Goal: Find specific page/section: Find specific page/section

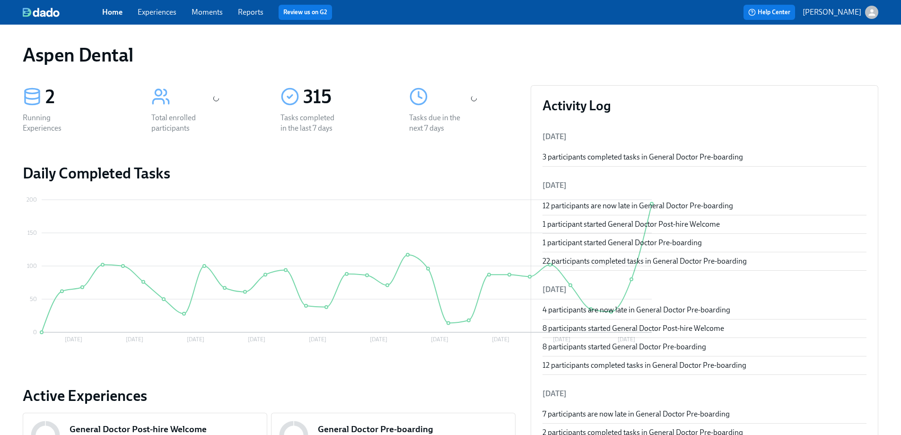
scroll to position [106, 0]
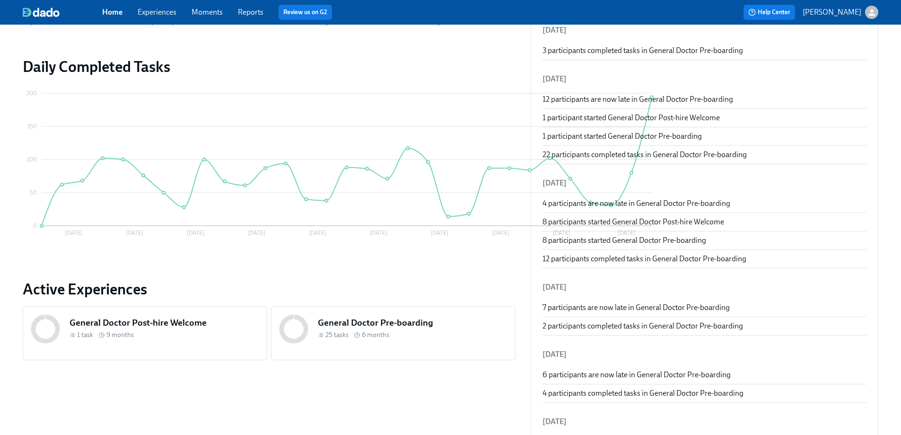
click at [362, 319] on h5 "General Doctor Pre-boarding" at bounding box center [413, 323] width 190 height 12
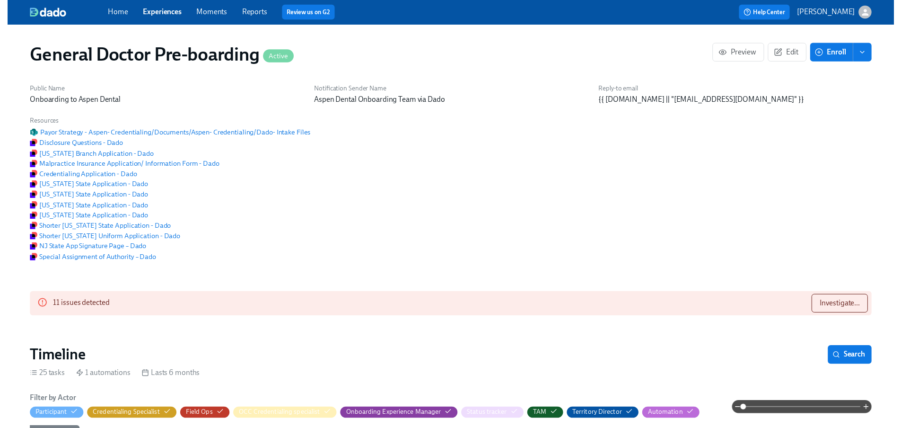
scroll to position [1301, 0]
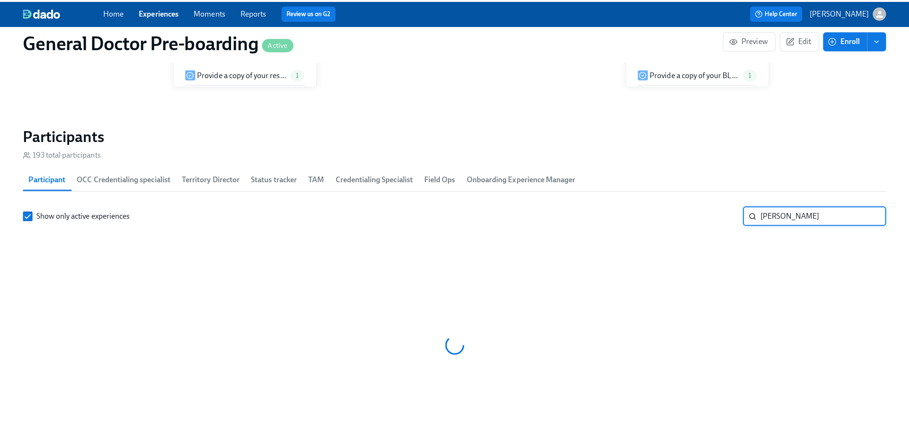
scroll to position [0, 22163]
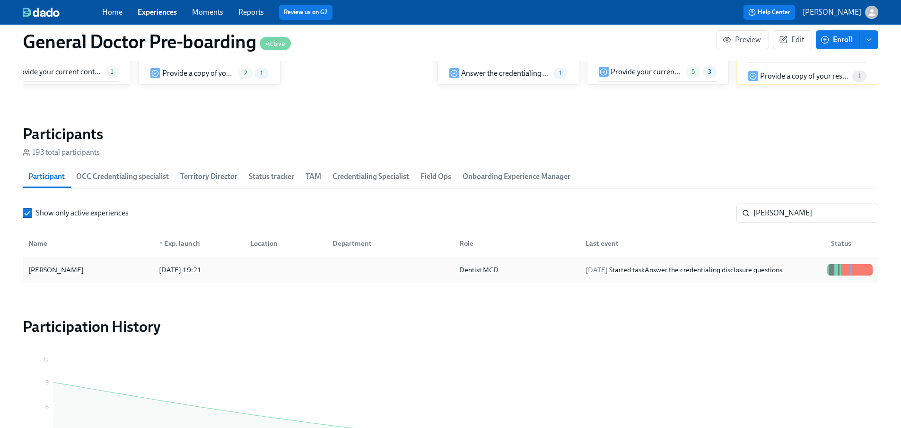
click at [360, 283] on div "[PERSON_NAME] [DATE] 19:21 Dentist MCD [DATE] Started task Answer the credentia…" at bounding box center [451, 269] width 856 height 26
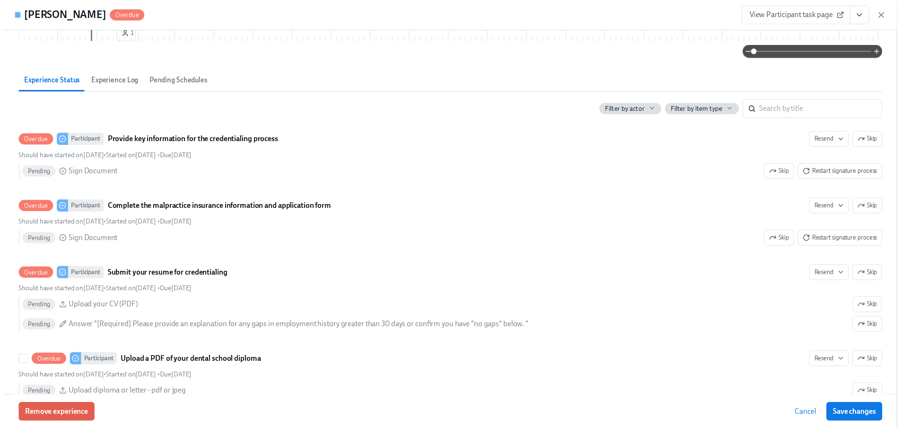
scroll to position [473, 0]
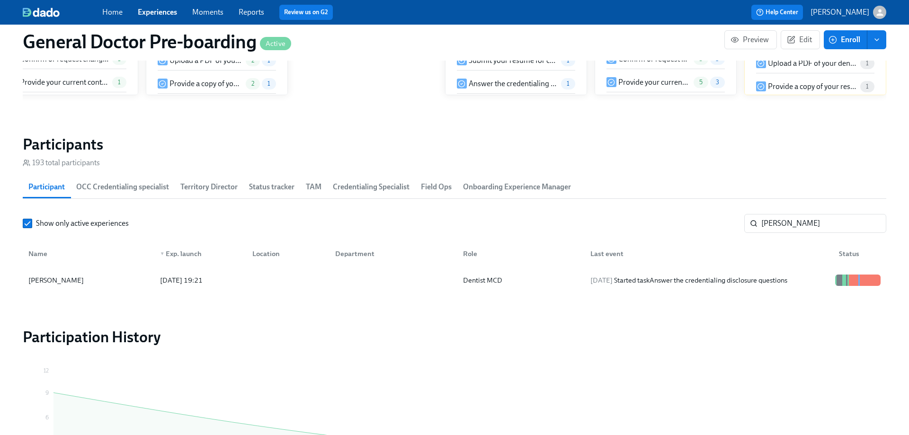
scroll to position [0, 22156]
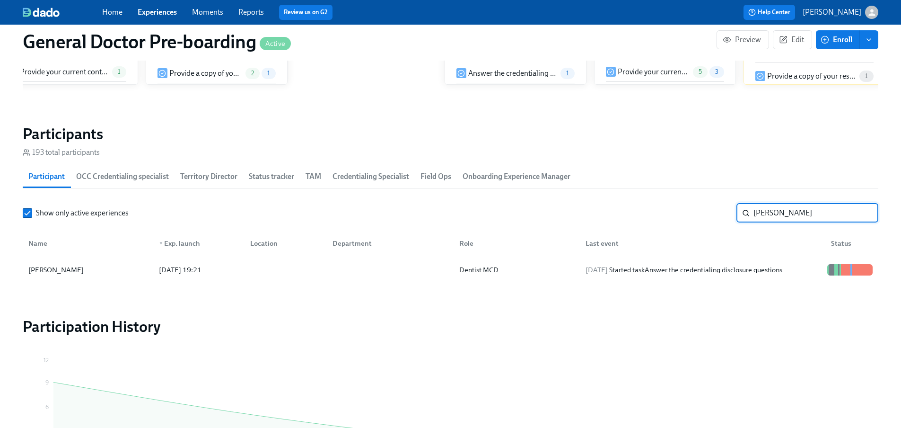
click at [774, 222] on input "[PERSON_NAME]" at bounding box center [816, 212] width 125 height 19
type input "band"
click at [282, 279] on div at bounding box center [284, 269] width 82 height 19
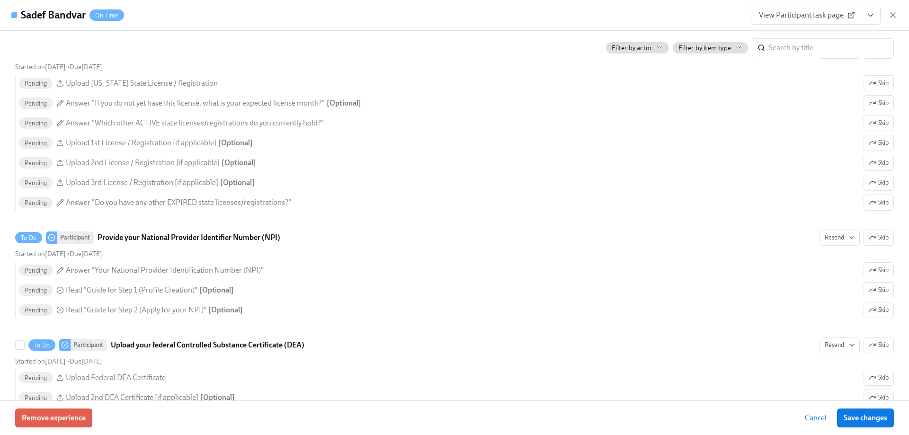
scroll to position [1029, 0]
